Goal: Entertainment & Leisure: Consume media (video, audio)

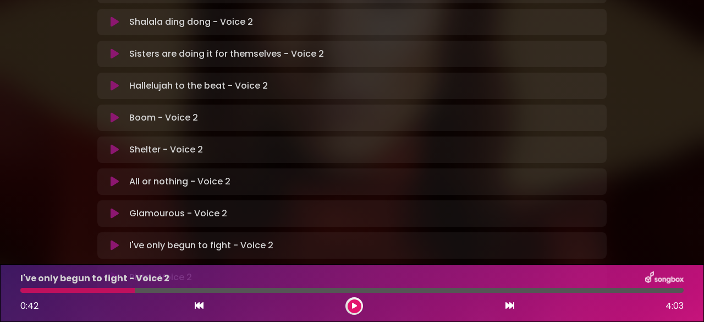
scroll to position [354, 0]
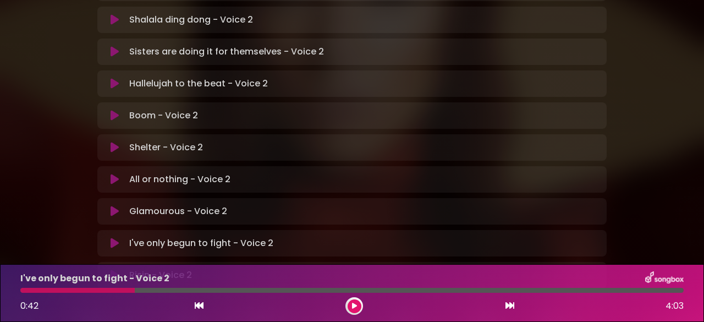
click at [112, 237] on icon at bounding box center [114, 242] width 8 height 11
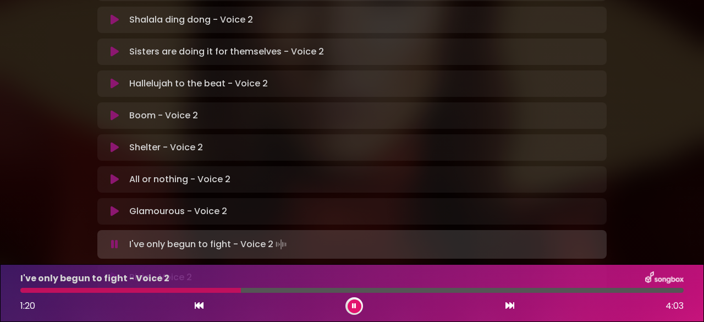
click at [355, 306] on icon at bounding box center [354, 305] width 4 height 7
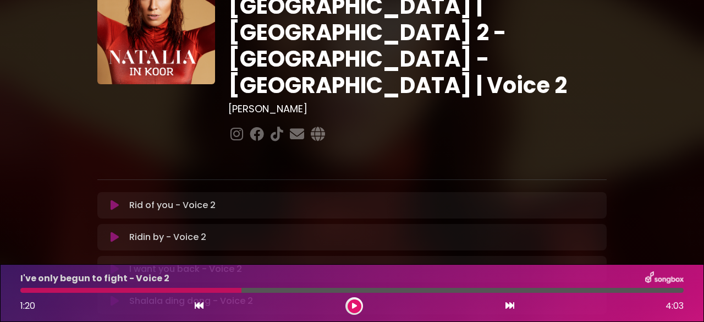
scroll to position [70, 0]
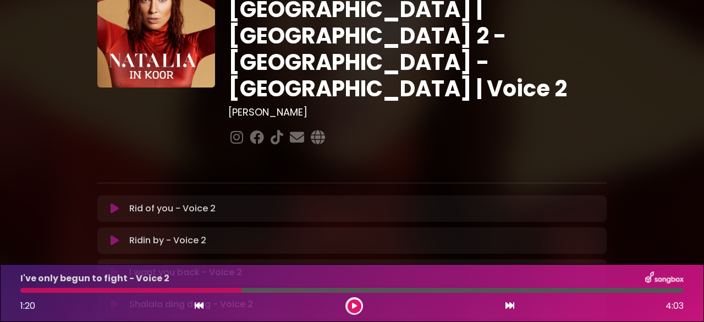
click at [352, 302] on icon at bounding box center [354, 305] width 5 height 7
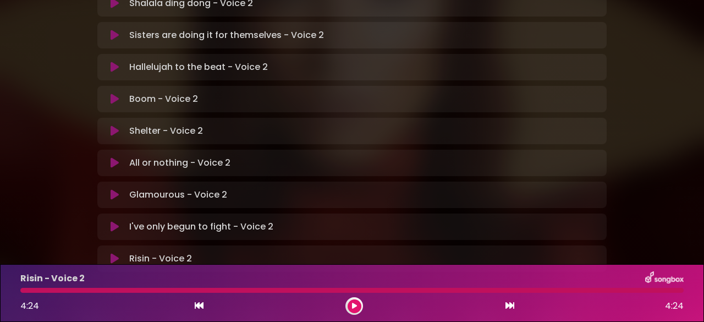
scroll to position [386, 0]
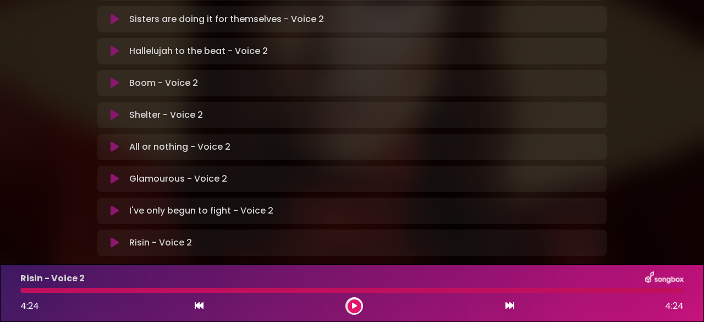
click at [116, 237] on icon at bounding box center [114, 242] width 8 height 11
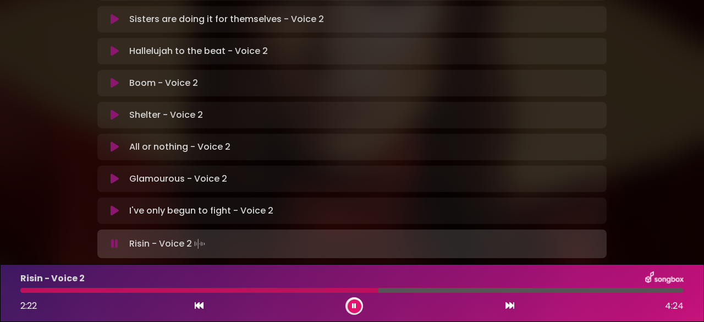
click at [353, 306] on icon at bounding box center [354, 305] width 4 height 7
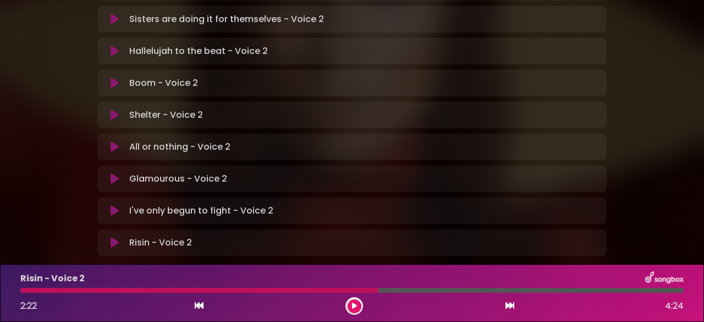
click at [353, 306] on icon at bounding box center [354, 305] width 5 height 7
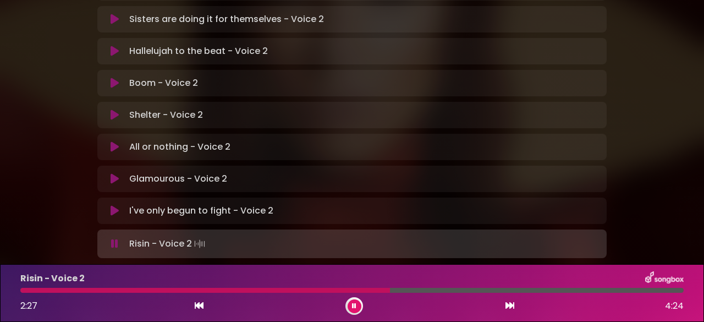
click at [348, 258] on body "× [PERSON_NAME] in Koor | [GEOGRAPHIC_DATA] 2 - [GEOGRAPHIC_DATA] - [GEOGRAPHIC…" at bounding box center [352, 161] width 704 height 322
click at [427, 291] on div at bounding box center [224, 289] width 409 height 5
click at [427, 291] on div at bounding box center [351, 289] width 663 height 5
click at [22, 291] on div at bounding box center [227, 289] width 414 height 5
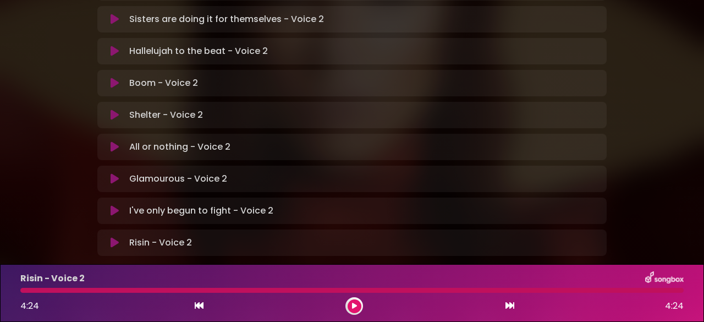
click at [23, 292] on div at bounding box center [351, 289] width 663 height 5
click at [23, 291] on div at bounding box center [351, 289] width 663 height 5
click at [113, 237] on icon at bounding box center [114, 242] width 8 height 11
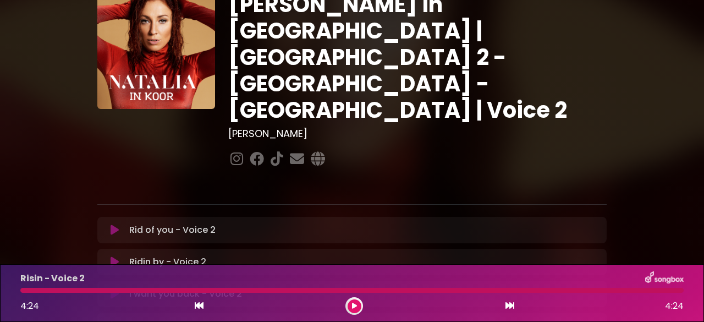
scroll to position [50, 0]
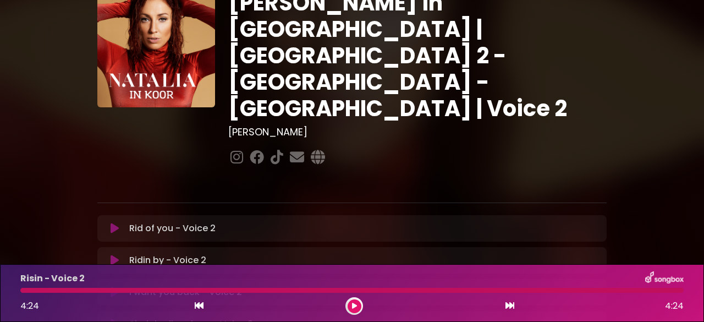
click at [112, 223] on icon at bounding box center [114, 228] width 8 height 11
click at [116, 223] on icon at bounding box center [114, 228] width 8 height 11
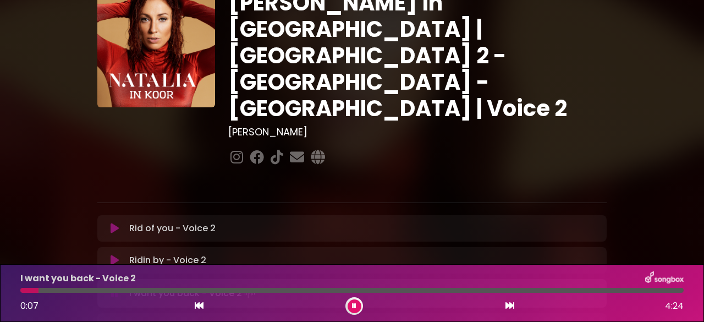
click at [352, 304] on icon at bounding box center [354, 305] width 4 height 7
